Goal: Information Seeking & Learning: Learn about a topic

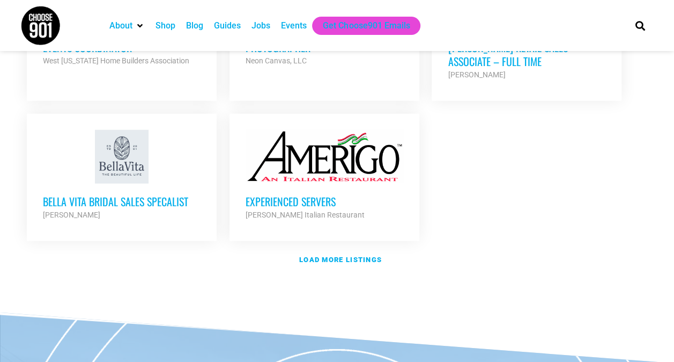
scroll to position [1305, 0]
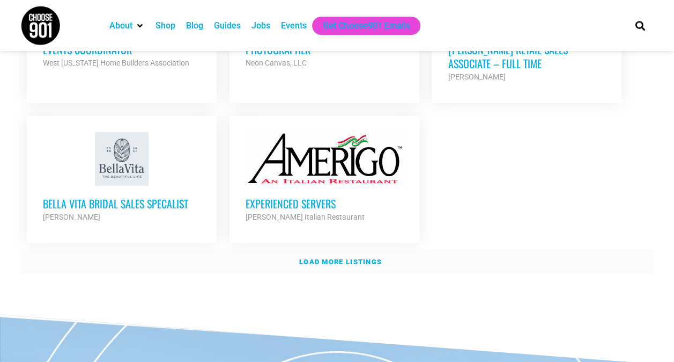
click at [353, 257] on strong "Load more listings" at bounding box center [340, 261] width 83 height 8
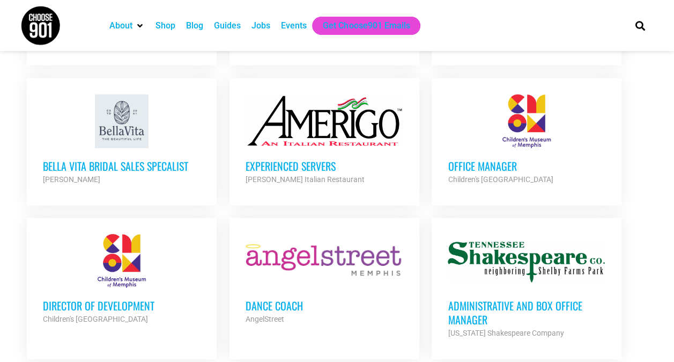
scroll to position [1346, 0]
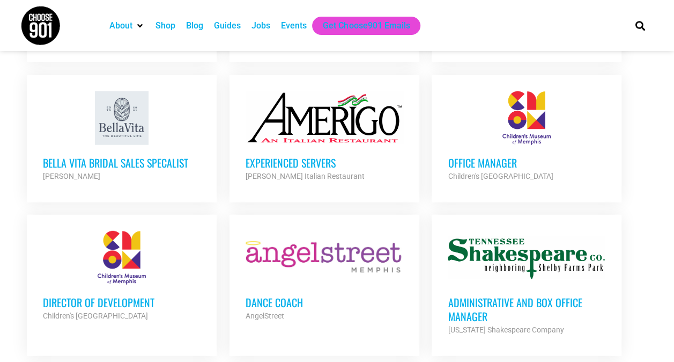
click at [519, 172] on strong "Children's [GEOGRAPHIC_DATA]" at bounding box center [500, 176] width 105 height 9
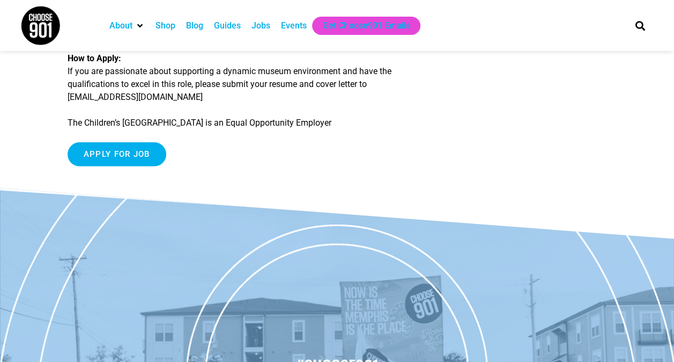
scroll to position [1503, 0]
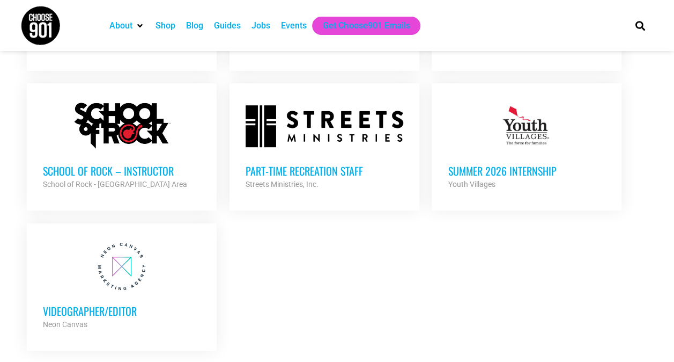
scroll to position [2254, 0]
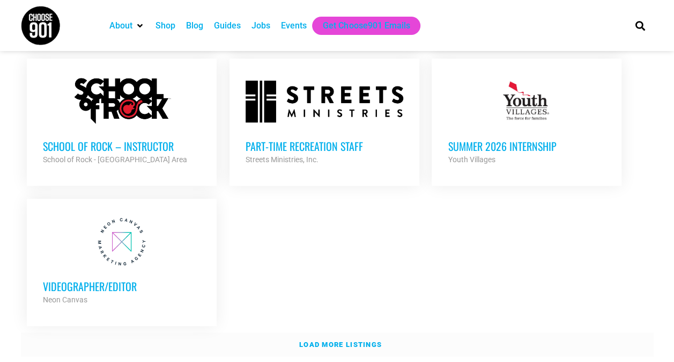
click at [353, 340] on strong "Load more listings" at bounding box center [340, 344] width 83 height 8
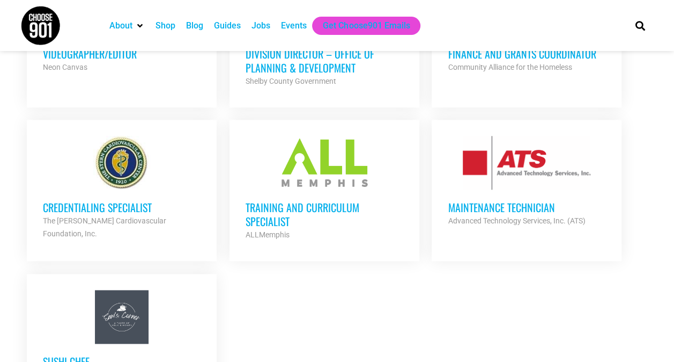
scroll to position [0, 0]
